Goal: Task Accomplishment & Management: Manage account settings

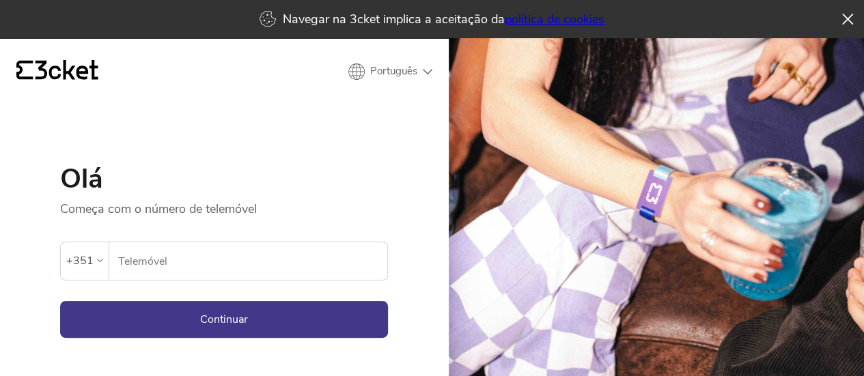
click at [223, 269] on input "Telemóvel" at bounding box center [252, 261] width 270 height 38
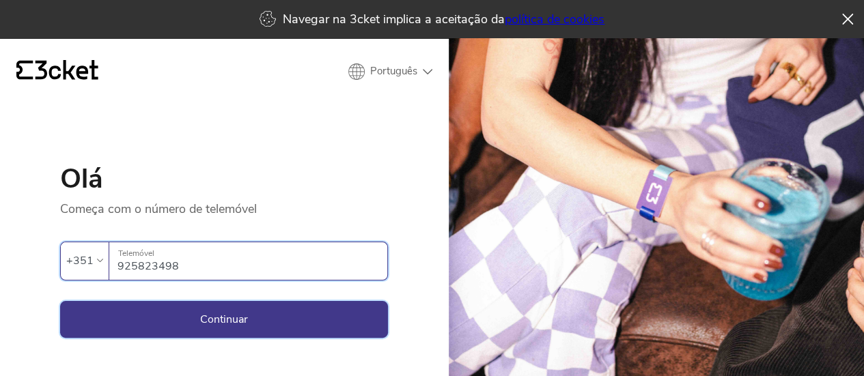
type input "925823498"
click at [227, 324] on button "Continuar" at bounding box center [224, 319] width 328 height 37
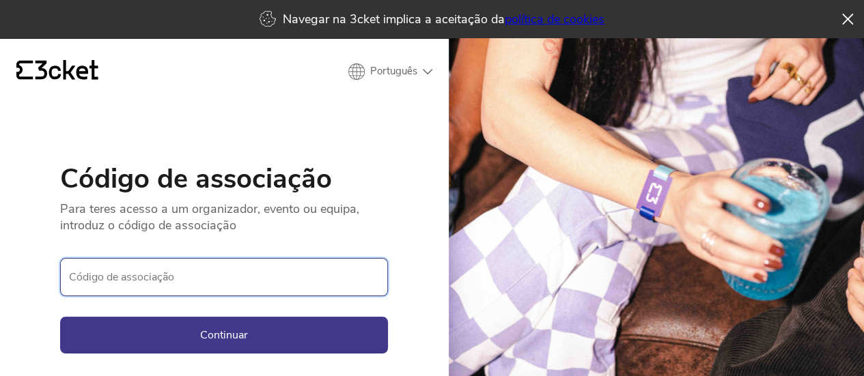
click at [156, 275] on input "Código de associação" at bounding box center [224, 277] width 328 height 38
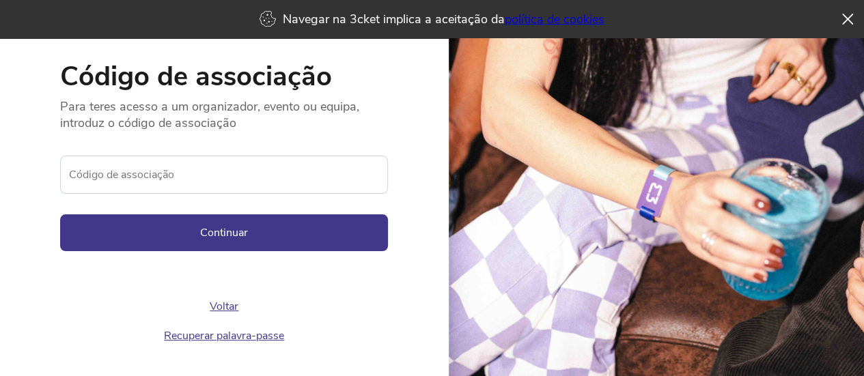
click at [210, 336] on link "Recuperar palavra-passe" at bounding box center [224, 335] width 120 height 15
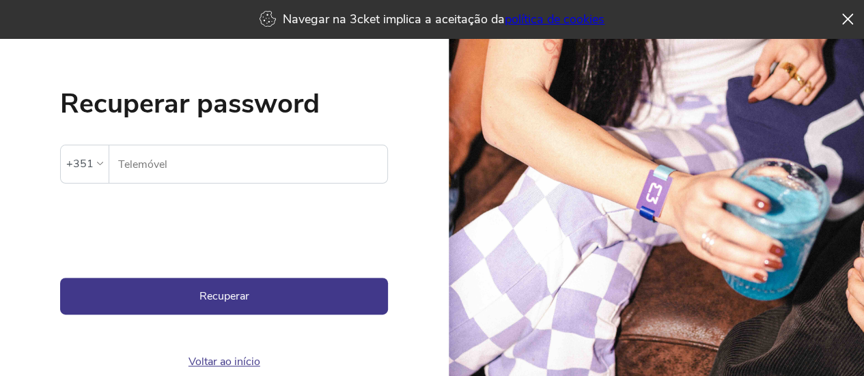
click at [143, 162] on input "Telemóvel" at bounding box center [252, 164] width 270 height 38
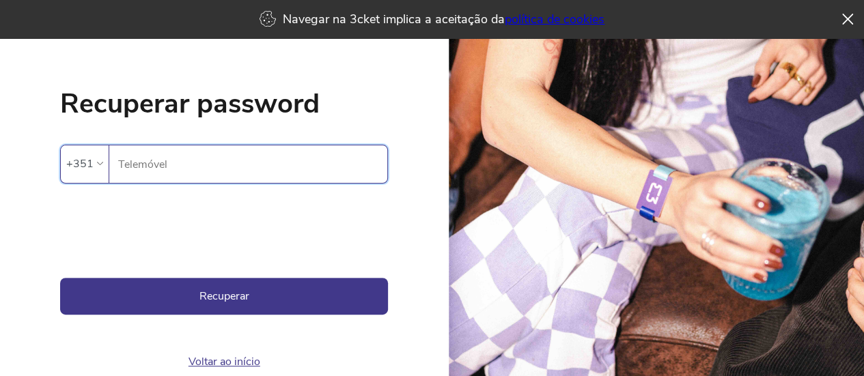
type input "925823498"
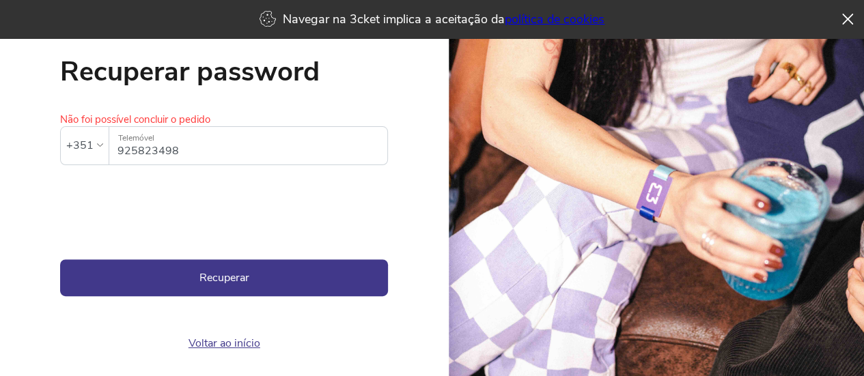
click at [218, 345] on link "Voltar ao início" at bounding box center [224, 343] width 72 height 12
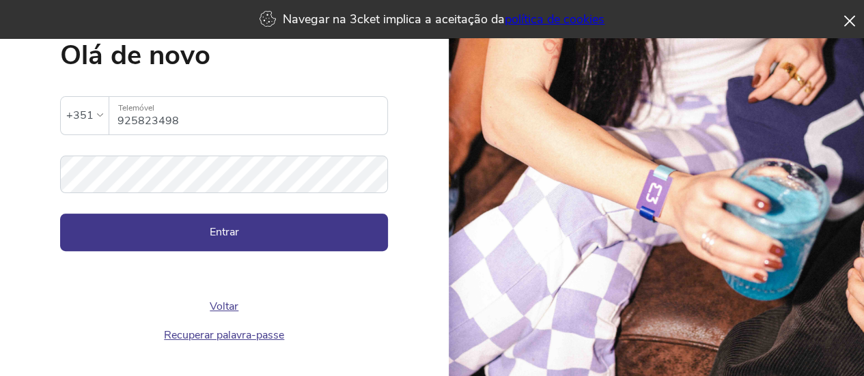
click at [843, 18] on icon at bounding box center [849, 21] width 12 height 11
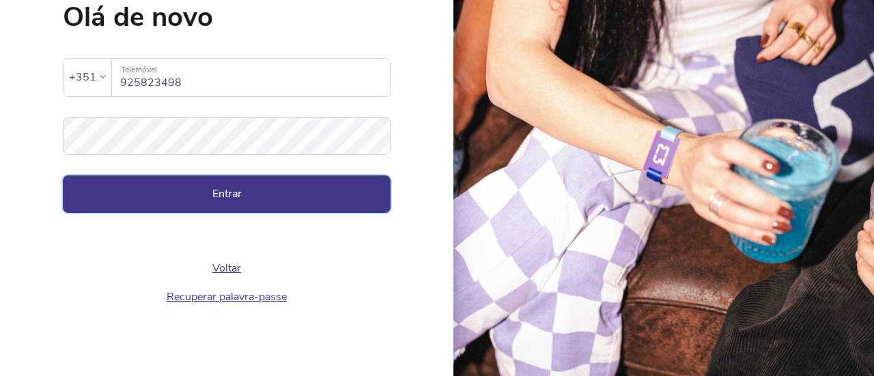
click at [196, 193] on button "Entrar" at bounding box center [227, 193] width 328 height 37
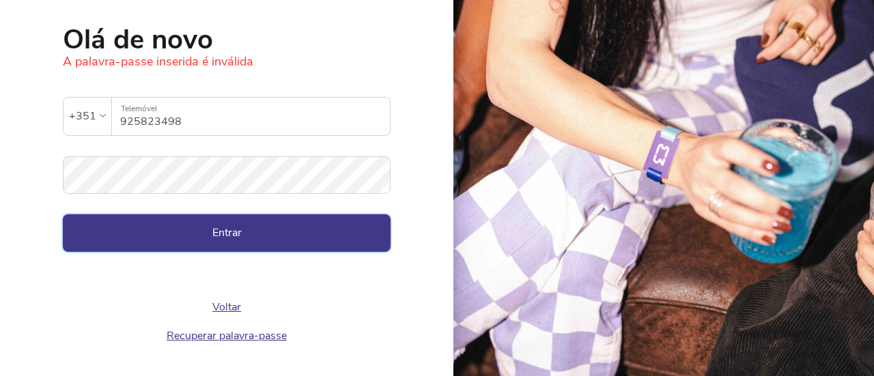
scroll to position [140, 0]
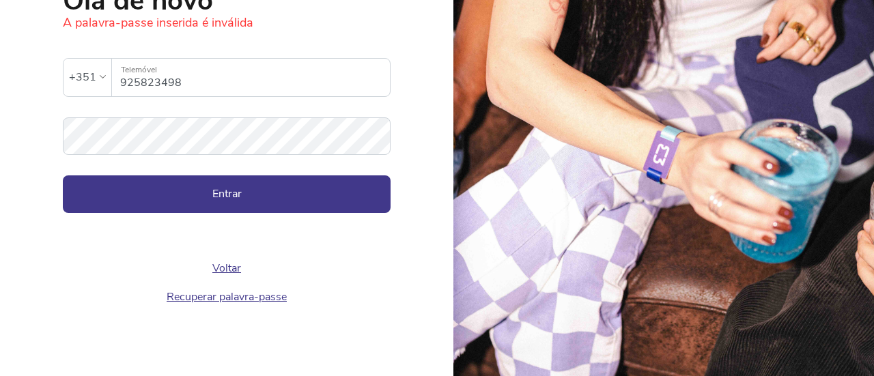
click at [251, 296] on link "Recuperar palavra-passe" at bounding box center [227, 296] width 120 height 15
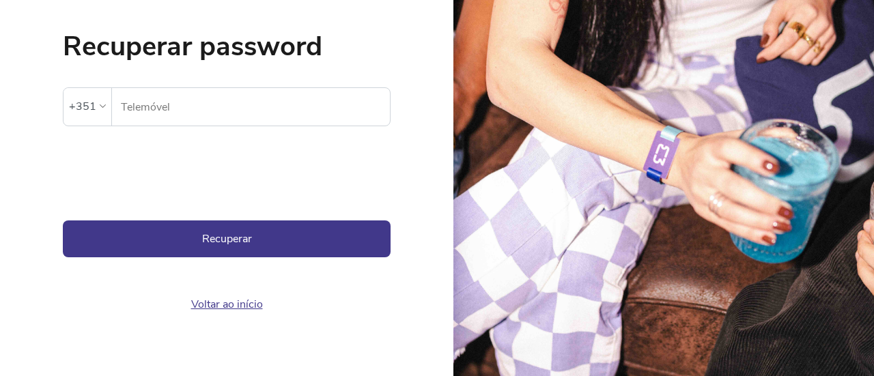
scroll to position [121, 0]
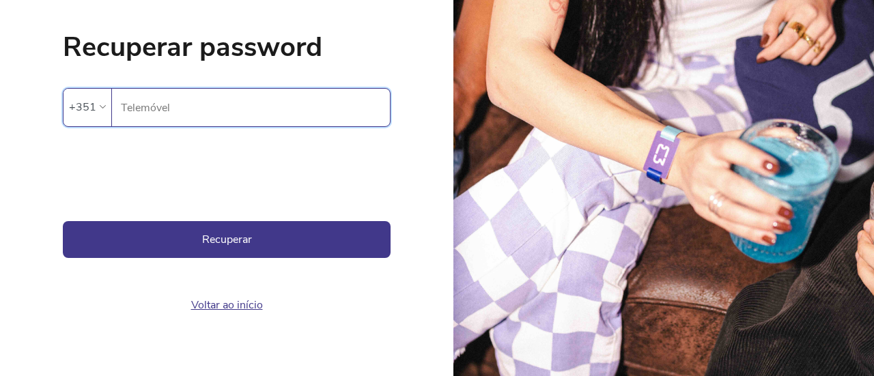
click at [186, 102] on input "Telemóvel" at bounding box center [255, 108] width 270 height 38
type input "925823498"
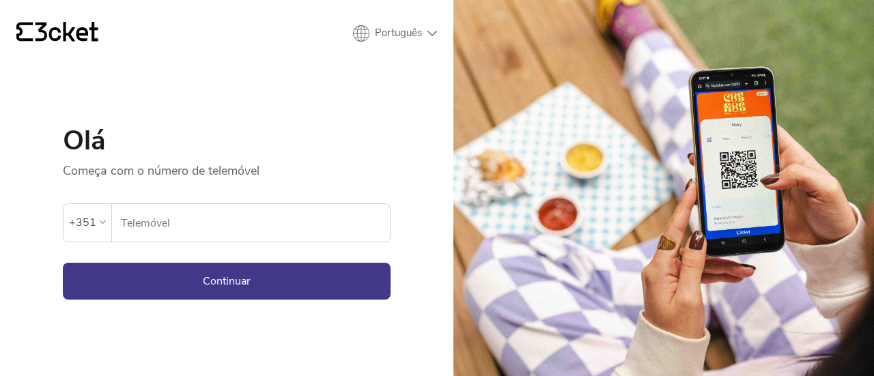
click at [232, 221] on input "Telemóvel" at bounding box center [255, 223] width 270 height 38
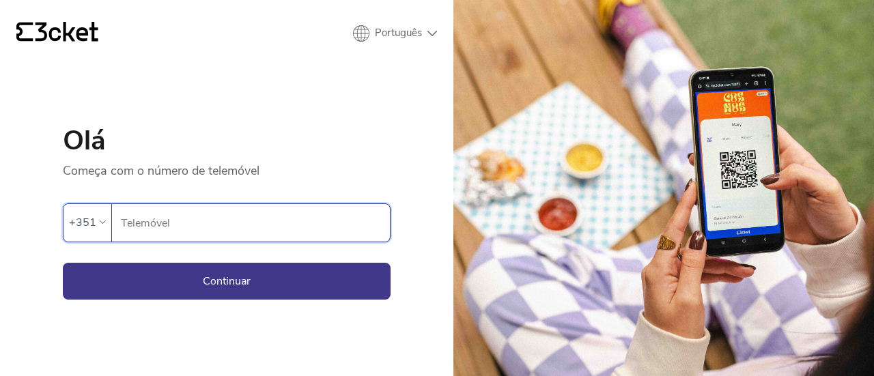
type input "925823498"
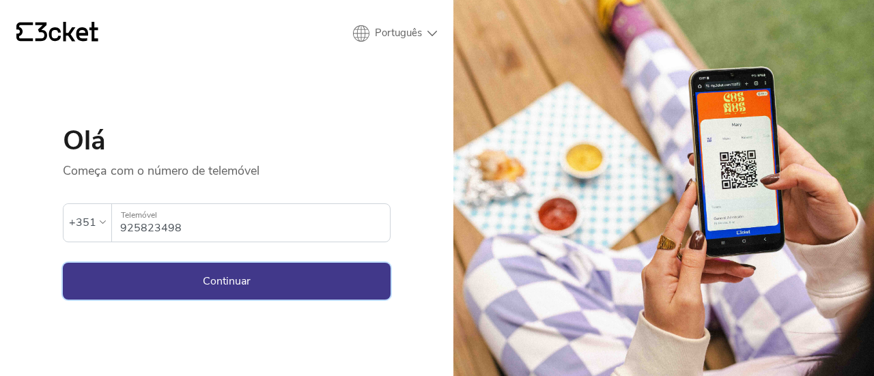
click at [231, 287] on button "Continuar" at bounding box center [227, 281] width 328 height 37
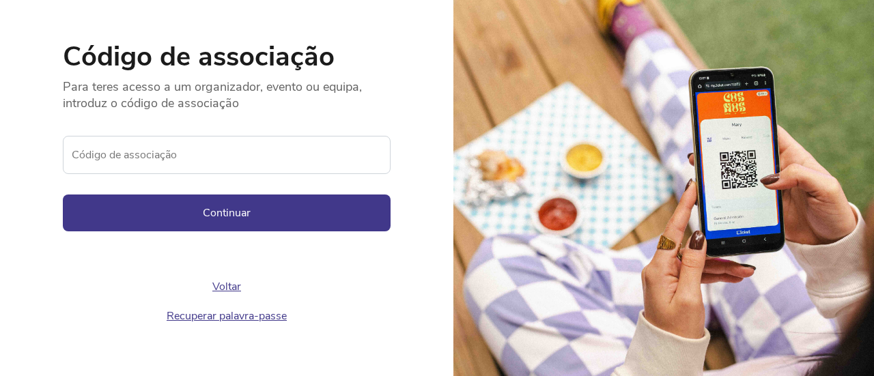
scroll to position [85, 0]
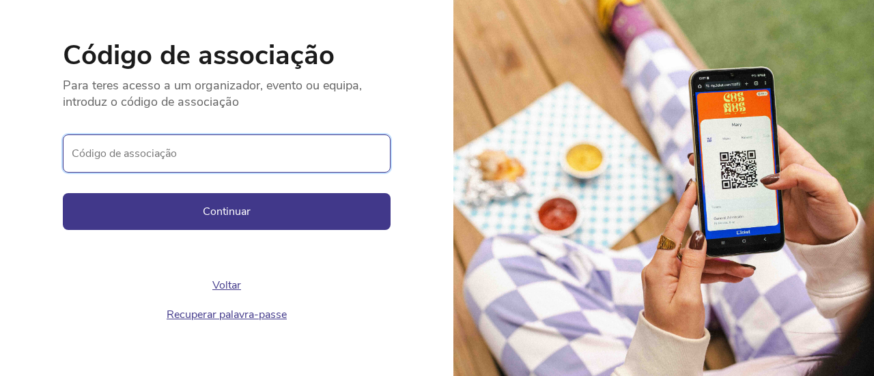
click at [214, 157] on input "Código de associação" at bounding box center [227, 153] width 328 height 38
click at [205, 147] on input "Código de associação" at bounding box center [227, 153] width 328 height 38
type input "5676"
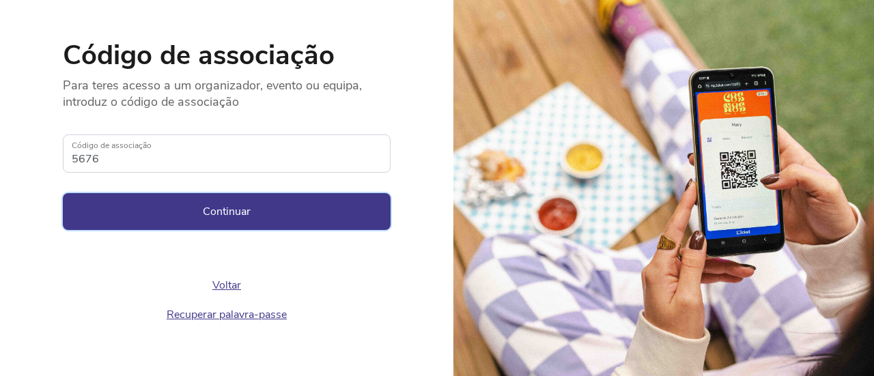
click at [222, 216] on button "Continuar" at bounding box center [227, 211] width 328 height 37
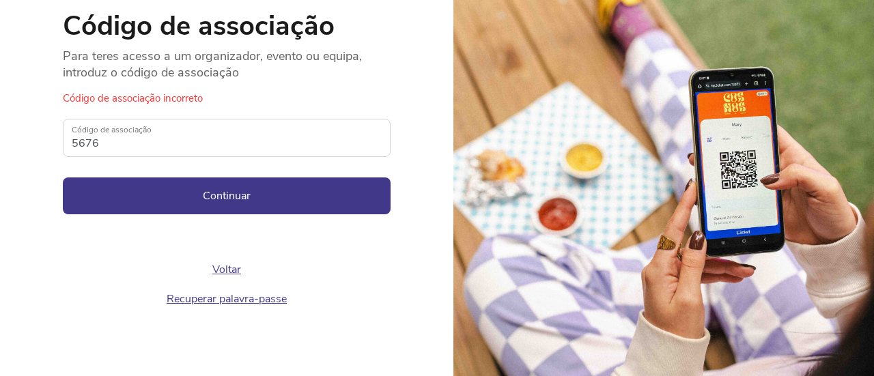
scroll to position [115, 0]
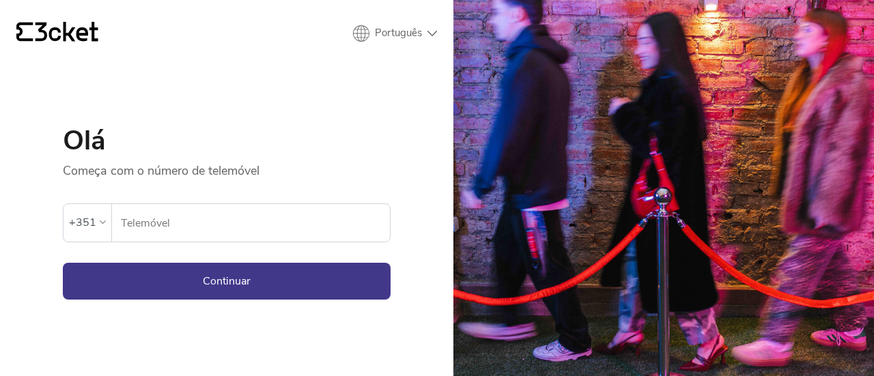
click at [65, 38] on icon at bounding box center [66, 32] width 63 height 20
click at [46, 29] on icon "{' '}" at bounding box center [57, 32] width 82 height 20
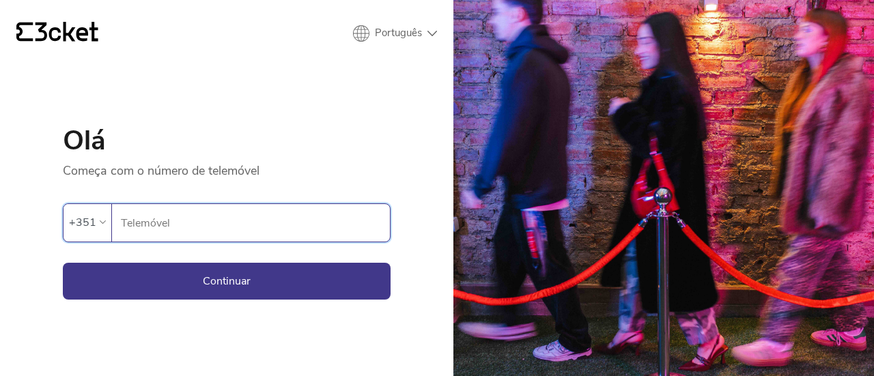
click at [216, 221] on input "Telemóvel" at bounding box center [255, 223] width 270 height 38
type input "925823498"
click at [218, 287] on button "Continuar" at bounding box center [227, 281] width 328 height 37
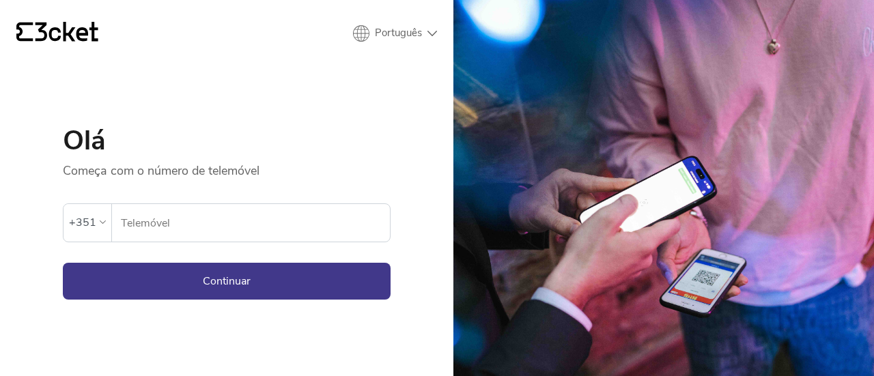
click at [191, 208] on input "Telemóvel" at bounding box center [255, 223] width 270 height 38
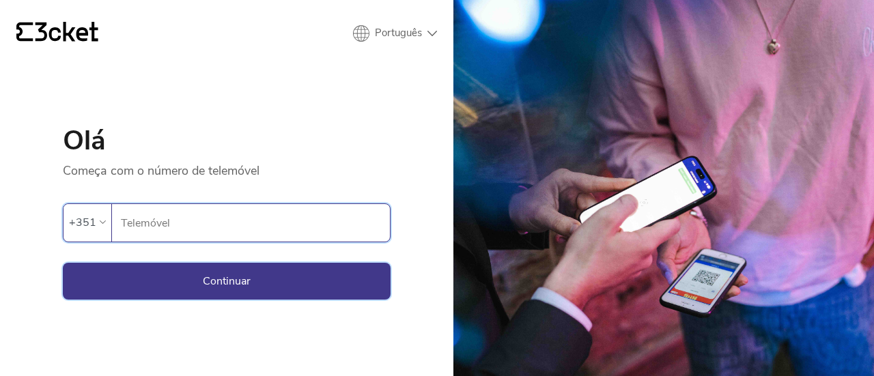
type input "925823498"
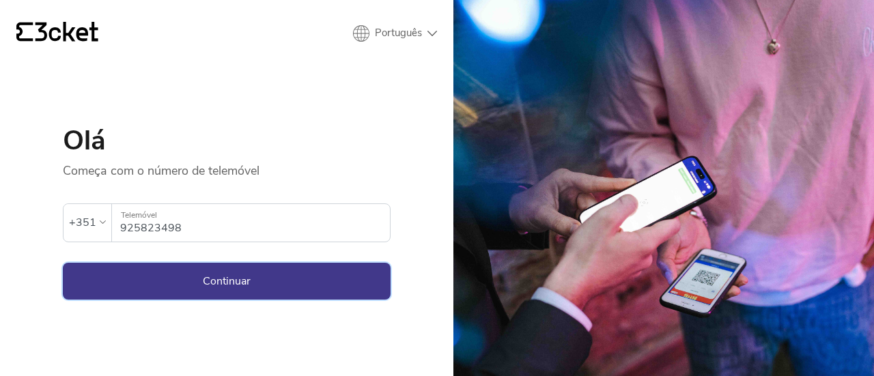
click at [246, 270] on button "Continuar" at bounding box center [227, 281] width 328 height 37
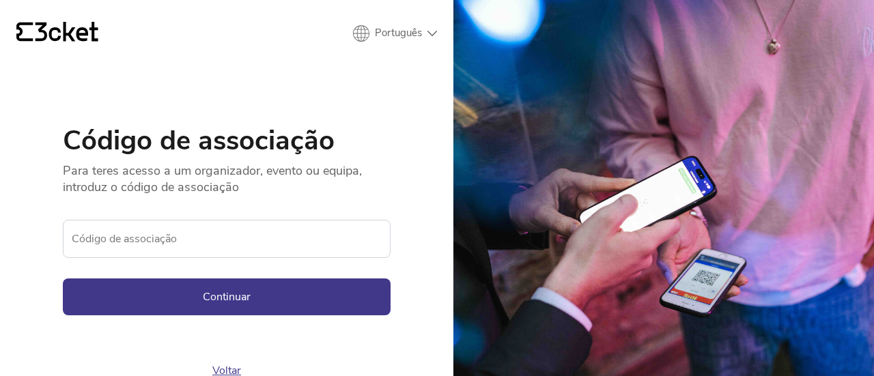
scroll to position [66, 0]
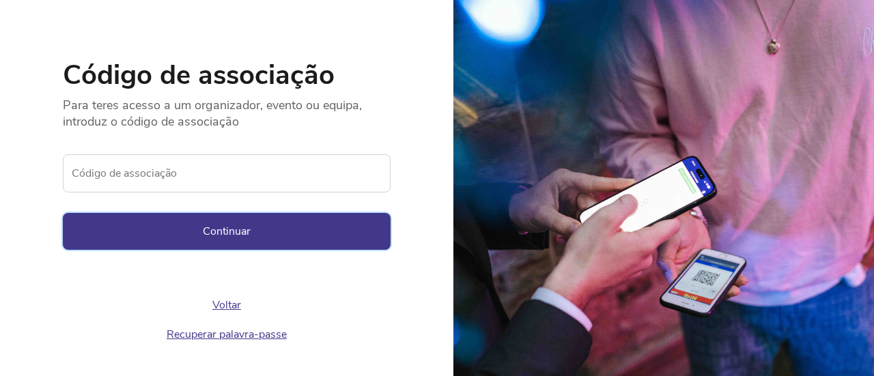
click at [213, 234] on button "Continuar" at bounding box center [227, 231] width 328 height 37
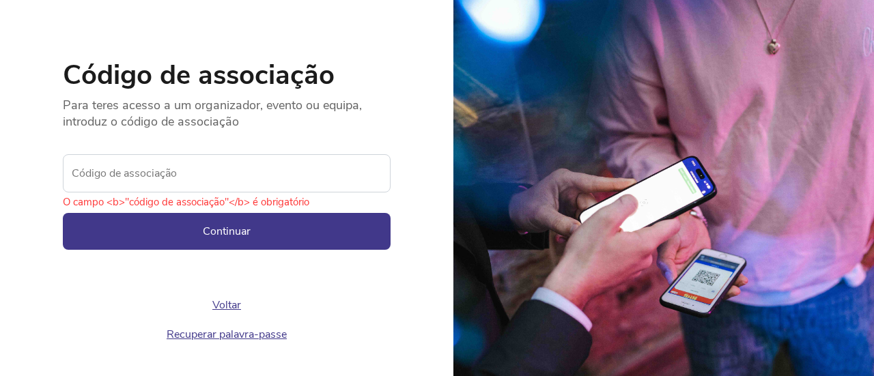
scroll to position [102, 0]
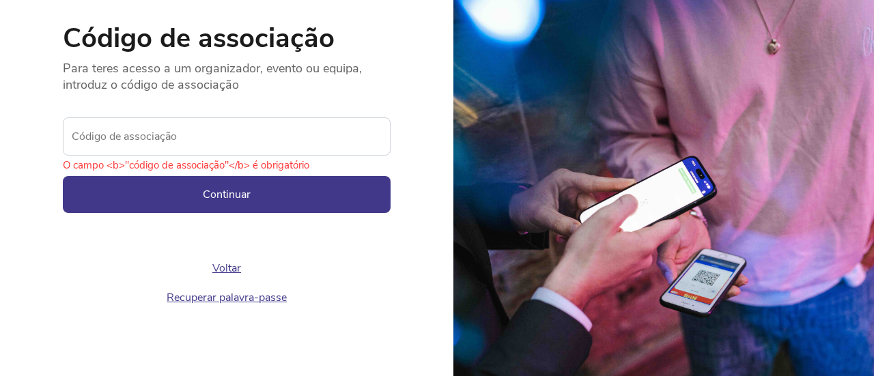
click at [218, 257] on div "Voltar Recuperar palavra-passe" at bounding box center [227, 262] width 328 height 99
click at [218, 266] on link "Voltar" at bounding box center [226, 268] width 29 height 15
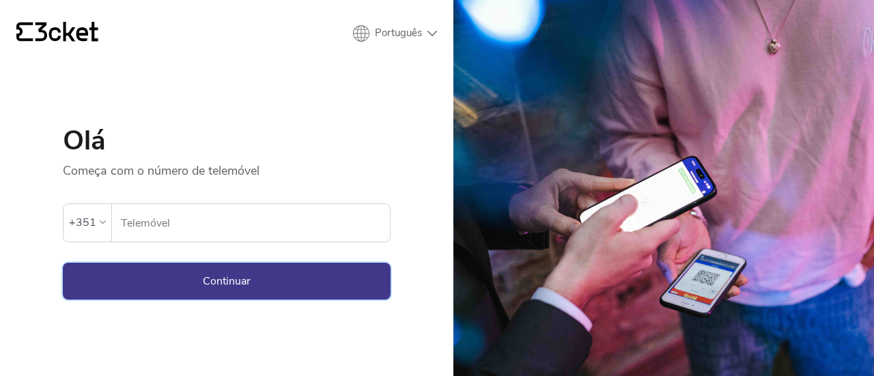
click at [218, 266] on button "Continuar" at bounding box center [227, 281] width 328 height 37
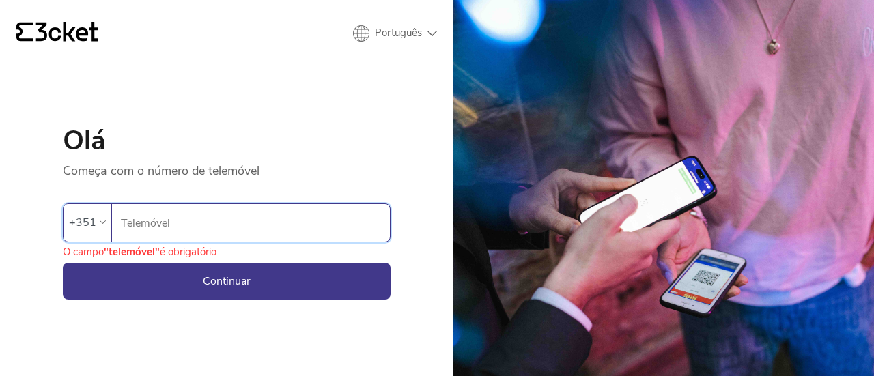
click at [272, 204] on input "Telemóvel" at bounding box center [255, 223] width 270 height 38
type input "925823498"
click at [223, 272] on button "Continuar" at bounding box center [227, 281] width 328 height 37
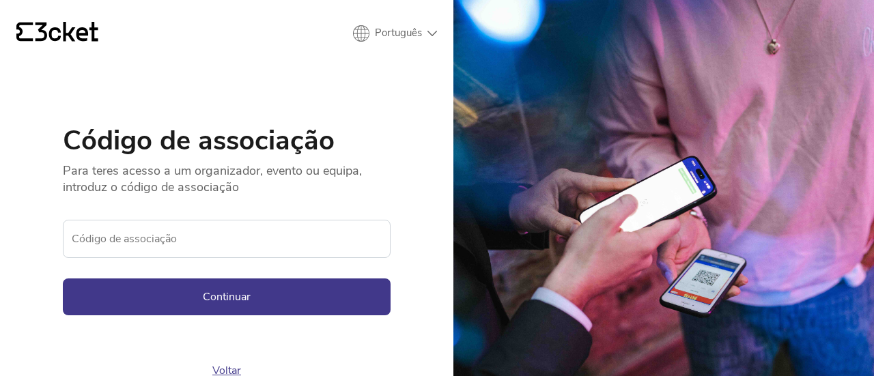
scroll to position [102, 0]
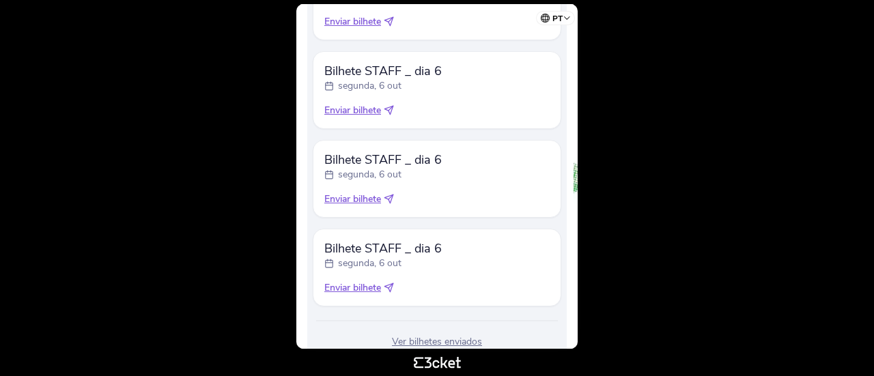
scroll to position [632, 0]
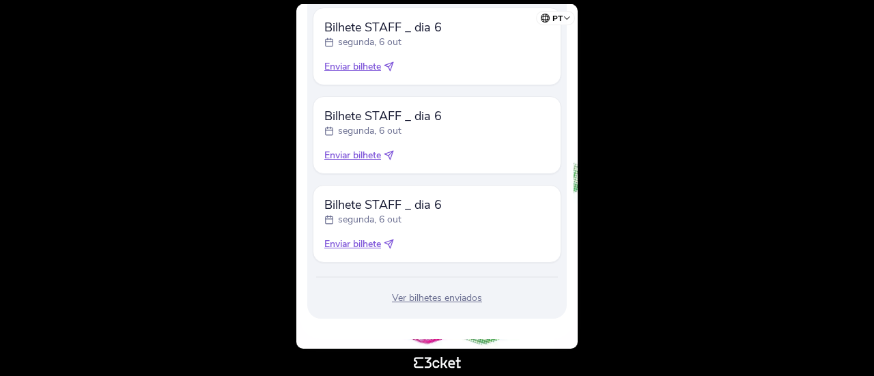
click at [421, 301] on div "Ver bilhetes enviados" at bounding box center [437, 299] width 248 height 14
